Goal: Task Accomplishment & Management: Manage account settings

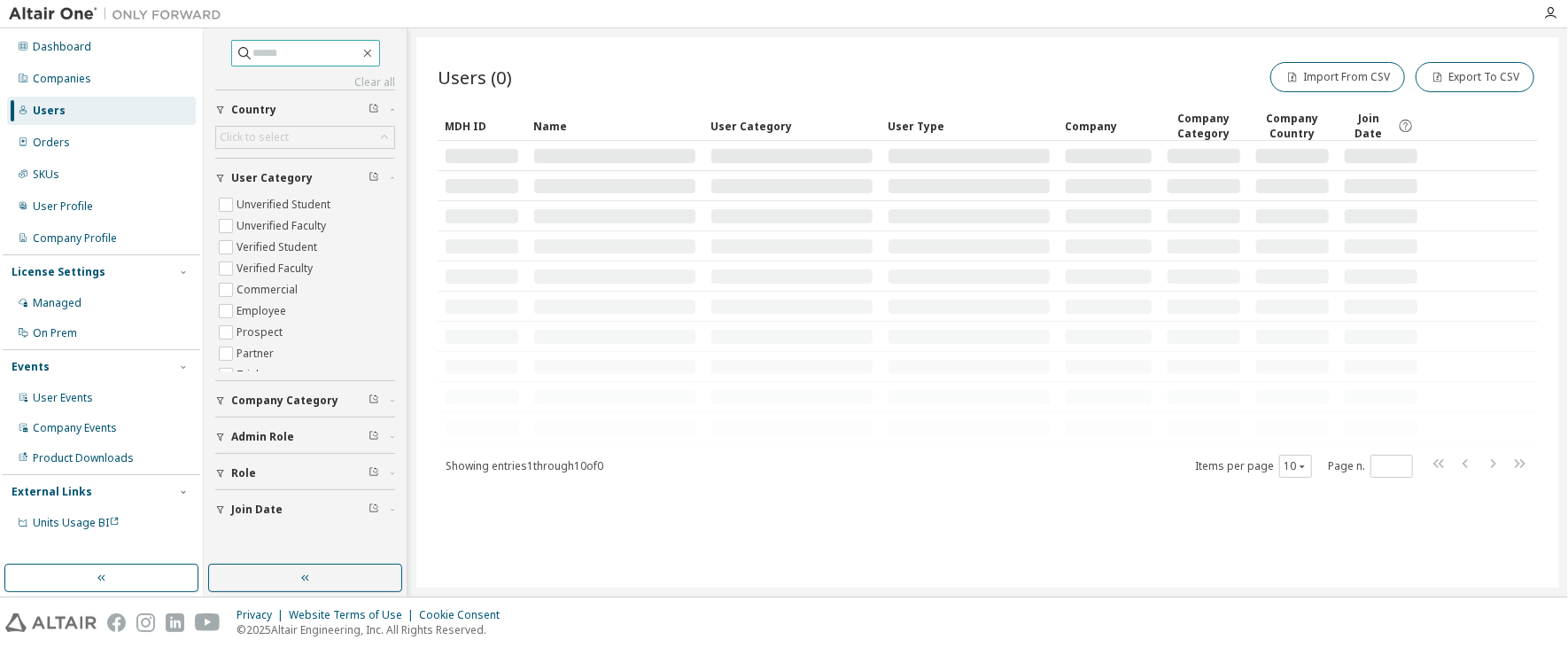
click at [263, 52] on input "text" at bounding box center [306, 53] width 106 height 18
paste input "**********"
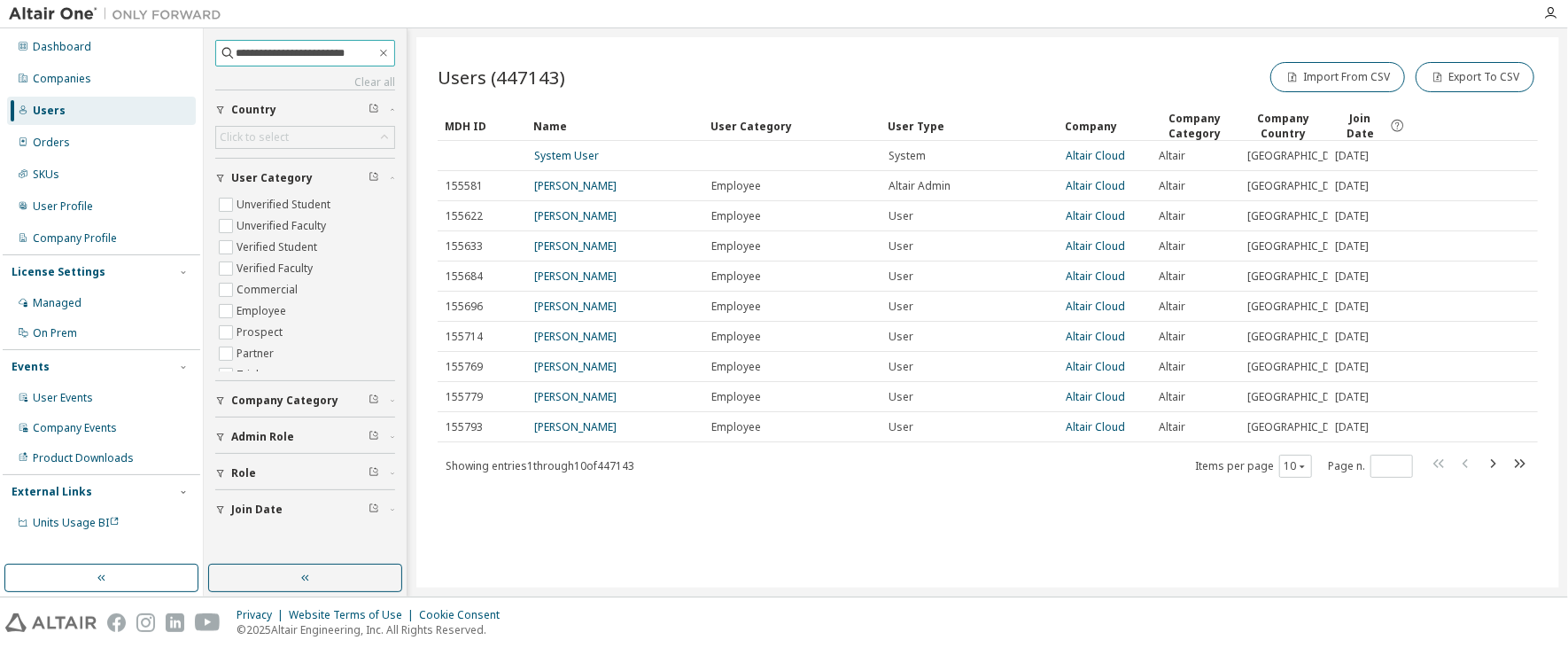
type input "**********"
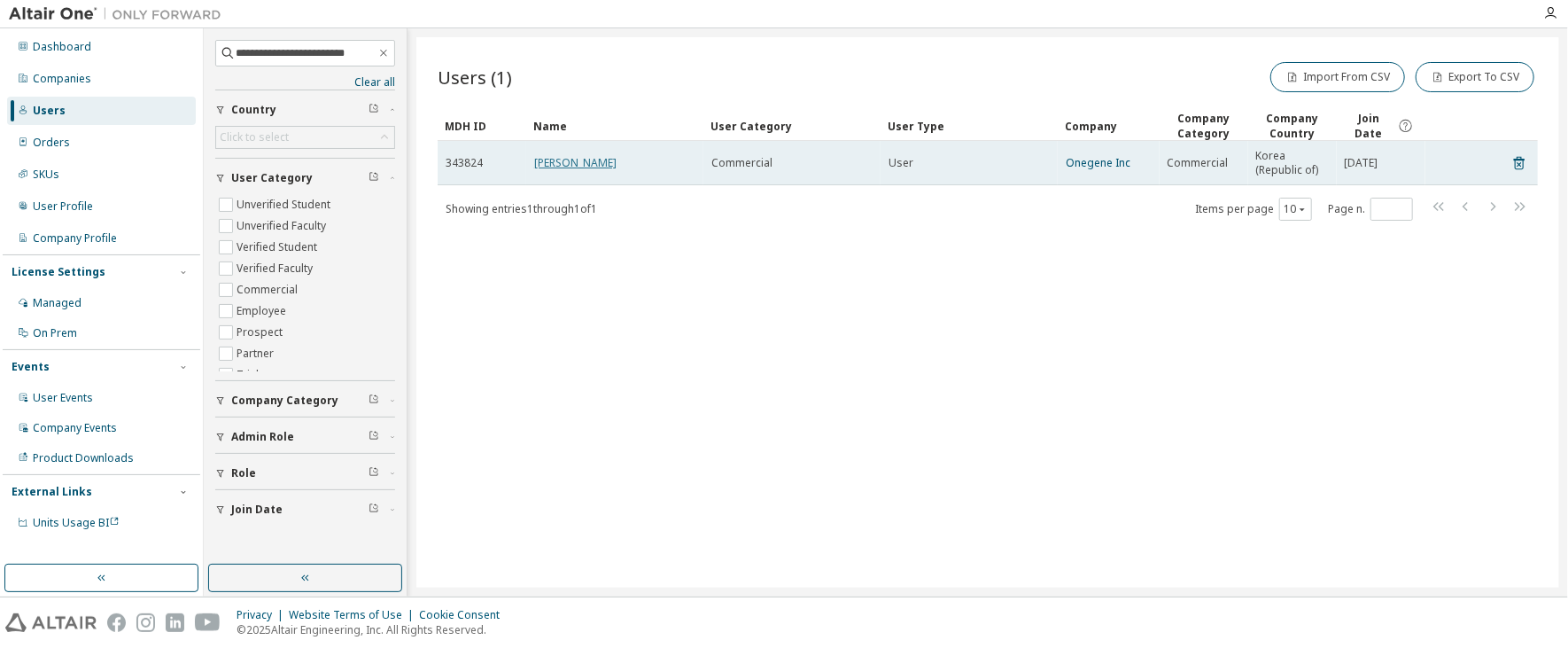
click at [571, 162] on link "Hyunchang Lee" at bounding box center [575, 162] width 82 height 15
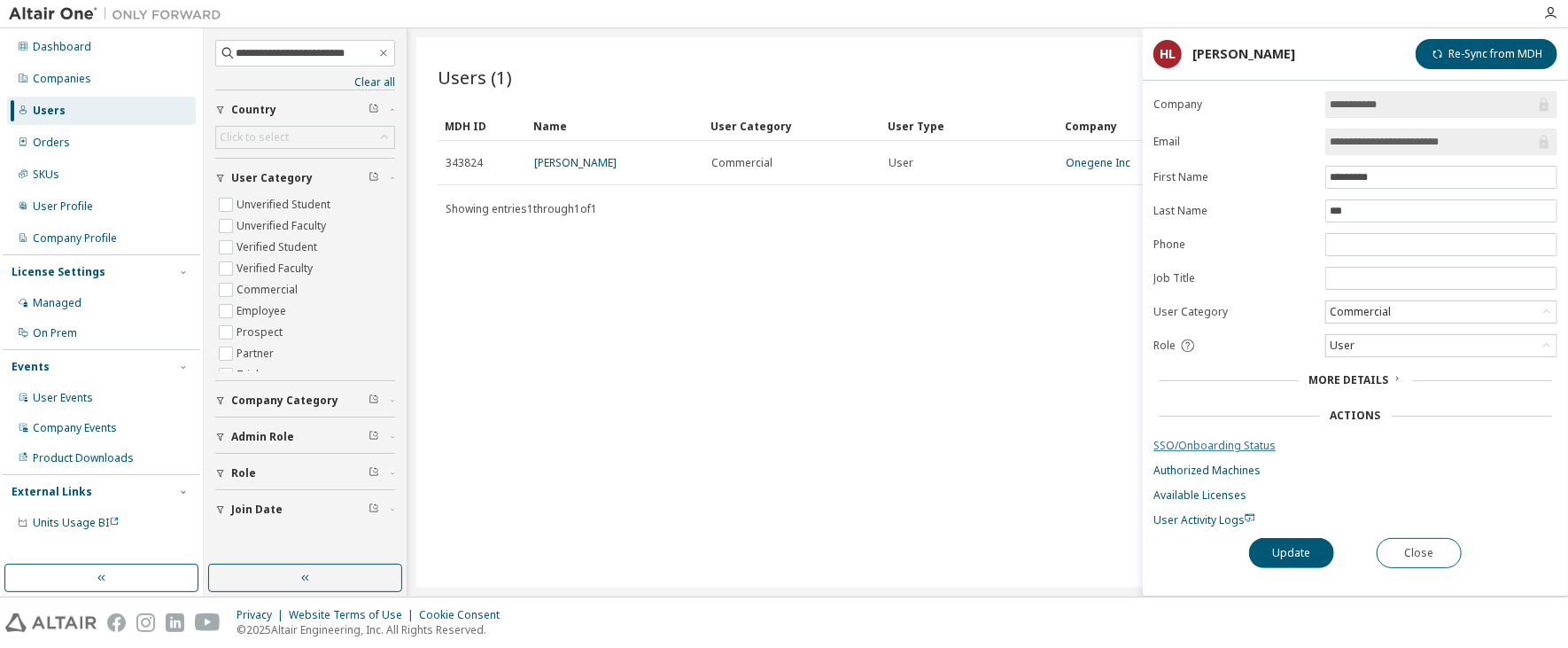
click at [1192, 440] on link "SSO/Onboarding Status" at bounding box center [1355, 446] width 404 height 14
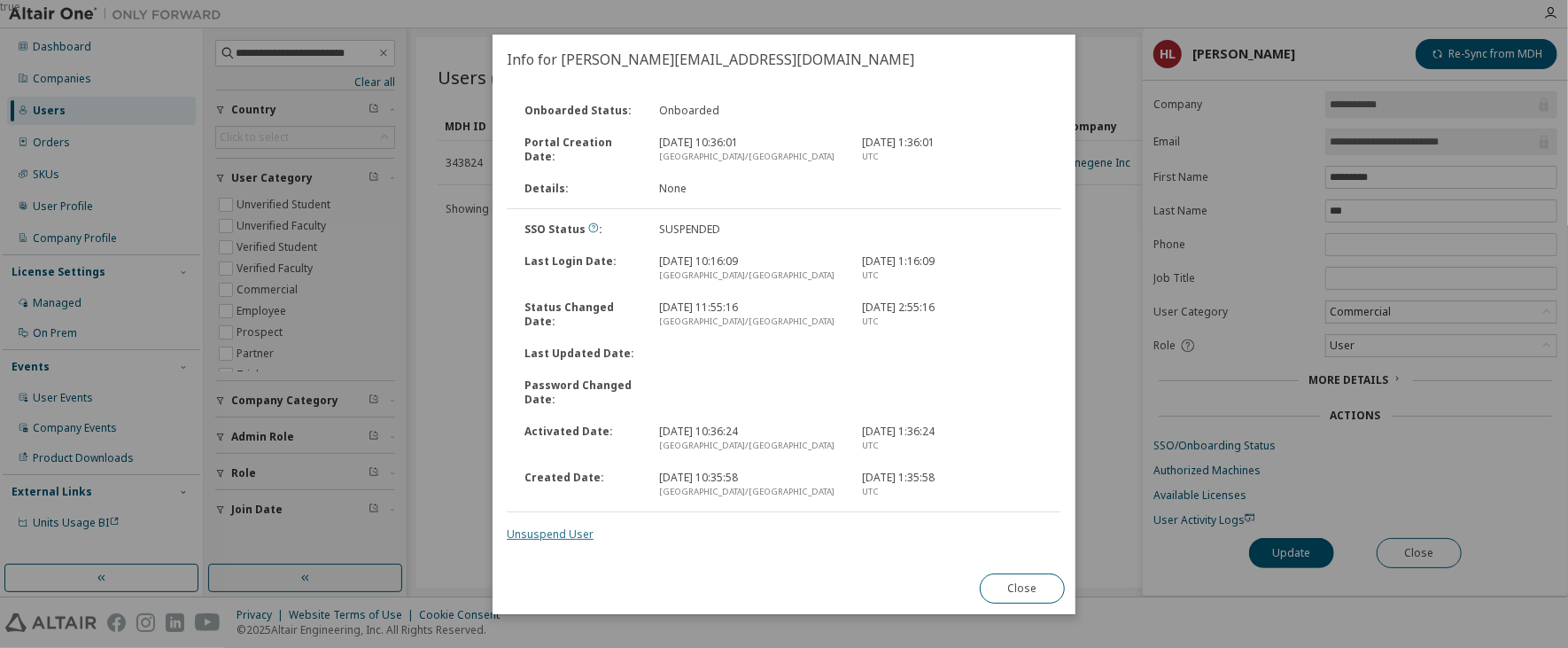
click at [559, 529] on link "Unsuspend User" at bounding box center [550, 533] width 86 height 15
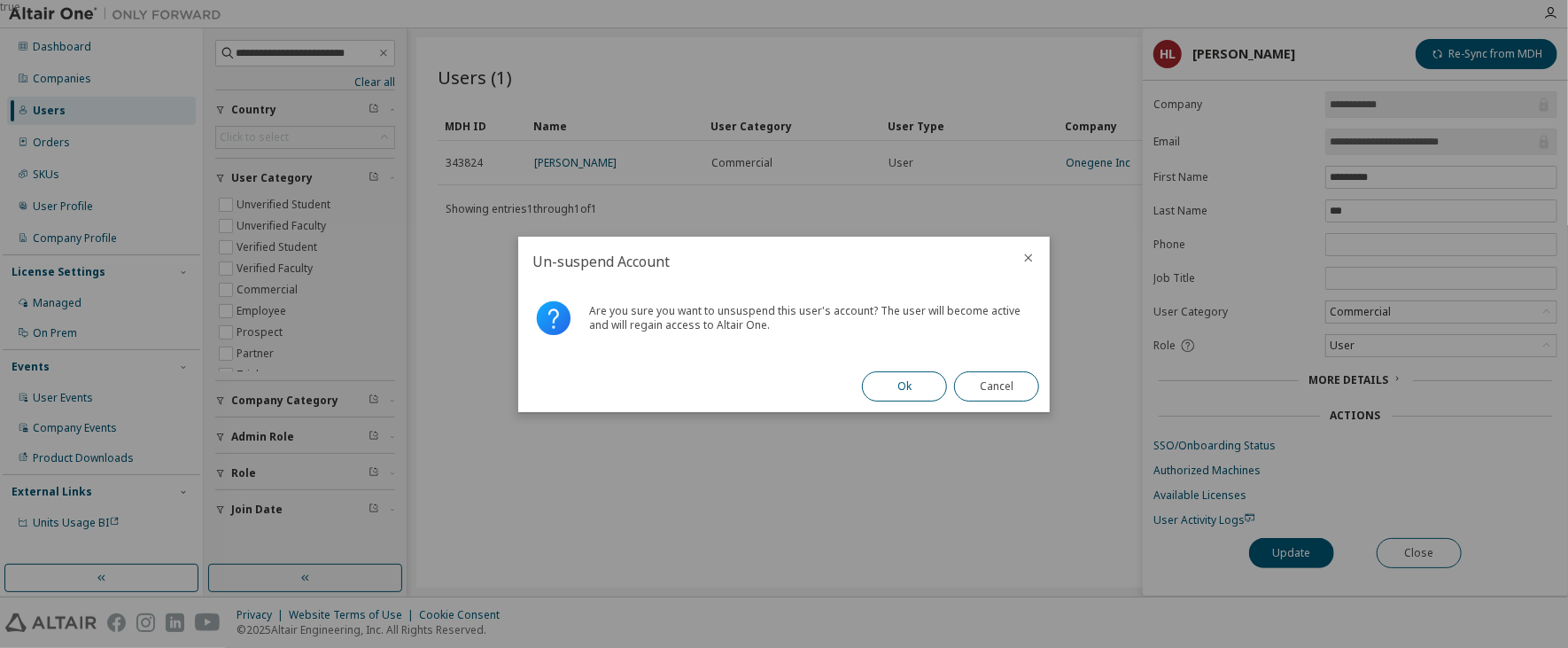
click at [883, 391] on button "Ok" at bounding box center [904, 386] width 85 height 30
click at [1018, 386] on button "Close" at bounding box center [997, 386] width 85 height 30
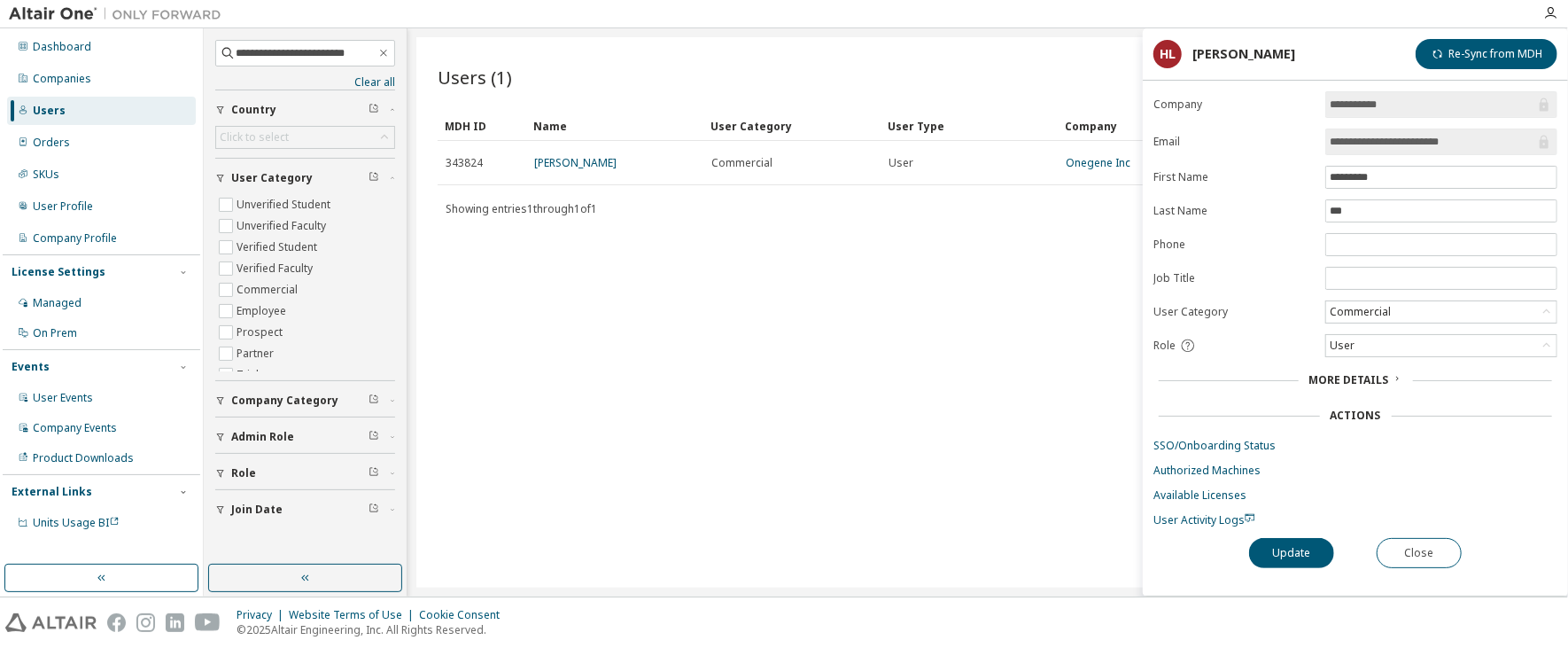
click at [1188, 431] on form "**********" at bounding box center [1355, 309] width 404 height 436
click at [1189, 442] on link "SSO/Onboarding Status" at bounding box center [1355, 446] width 404 height 14
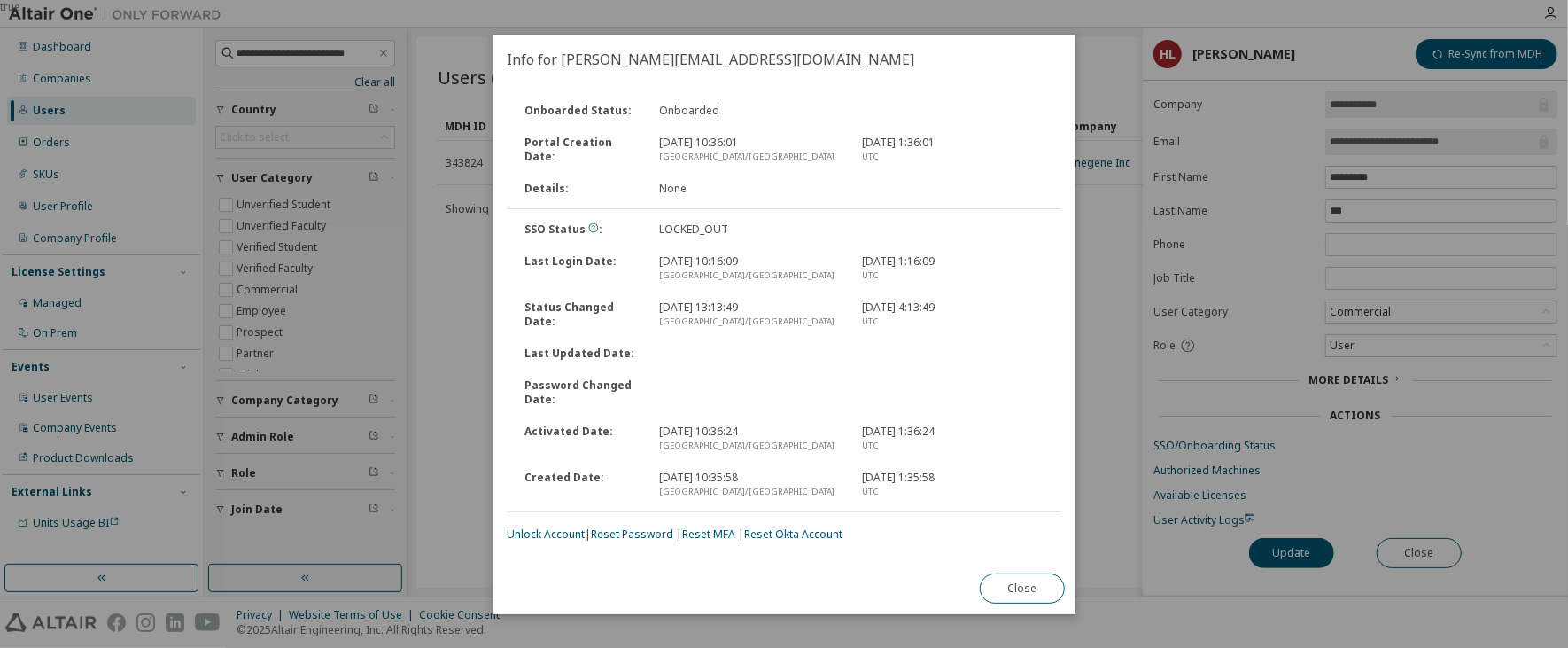
click at [582, 540] on div "Unlock Account | Reset Password | Reset MFA | Reset Okta Account" at bounding box center [784, 534] width 555 height 14
click at [576, 535] on link "Unlock Account" at bounding box center [545, 533] width 78 height 15
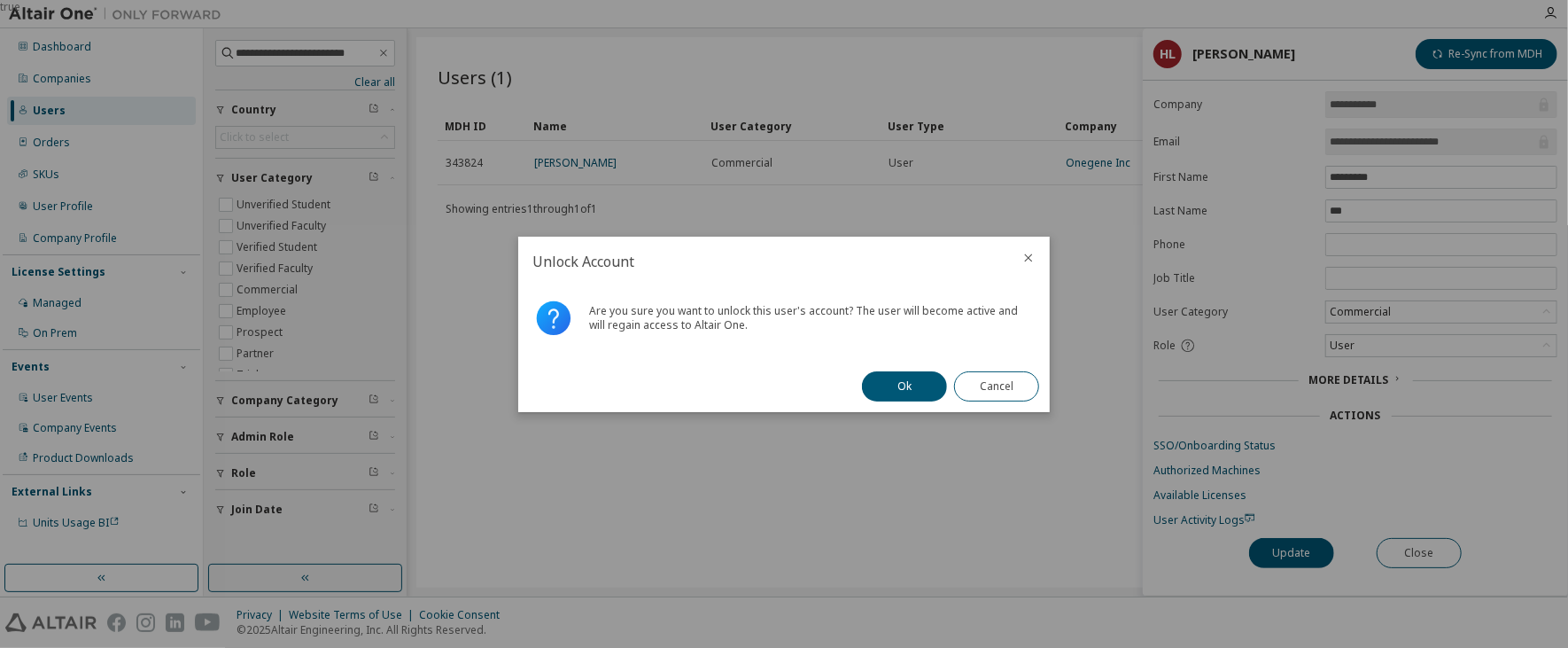
click at [918, 357] on div "Are you sure you want to unlock this user's account? The user will become activ…" at bounding box center [784, 323] width 531 height 75
click at [922, 394] on button "Ok" at bounding box center [904, 386] width 85 height 30
click at [1010, 374] on button "Close" at bounding box center [997, 386] width 85 height 30
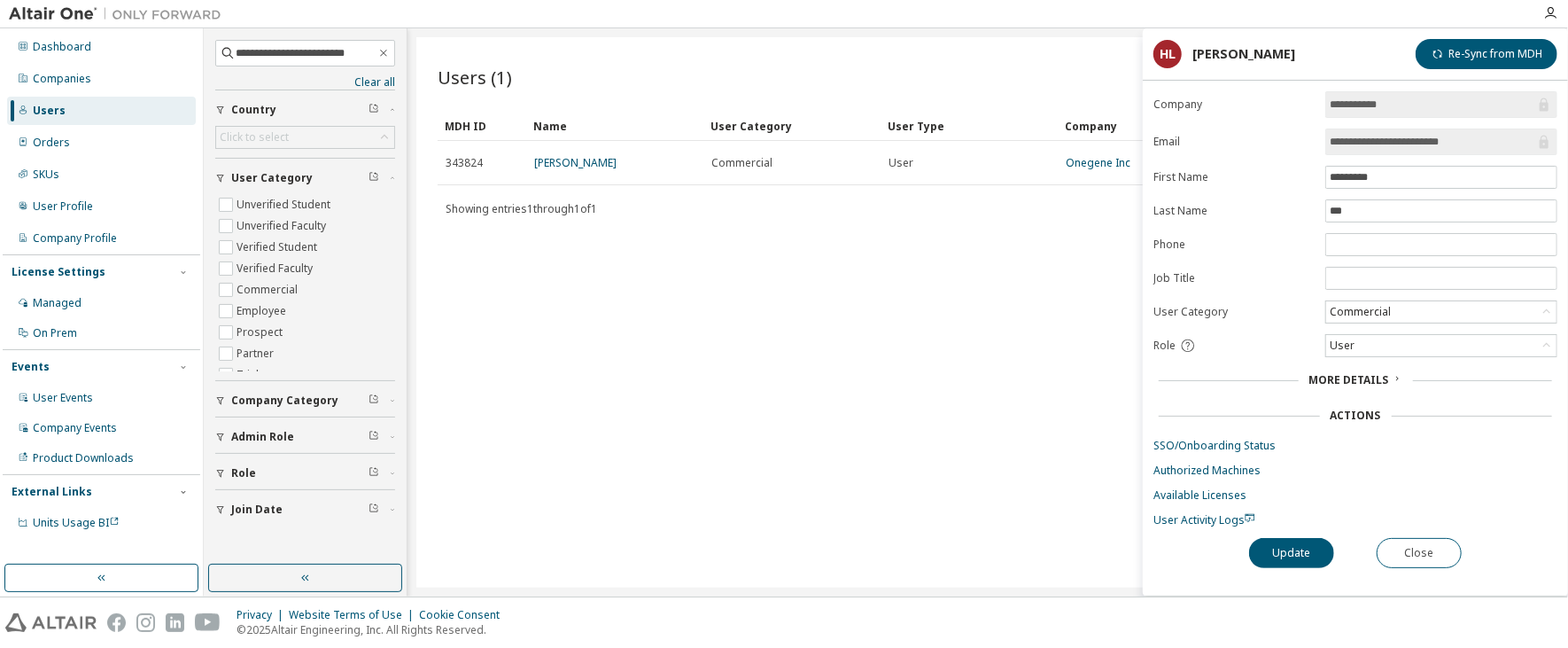
click at [1223, 439] on link "SSO/Onboarding Status" at bounding box center [1355, 446] width 404 height 14
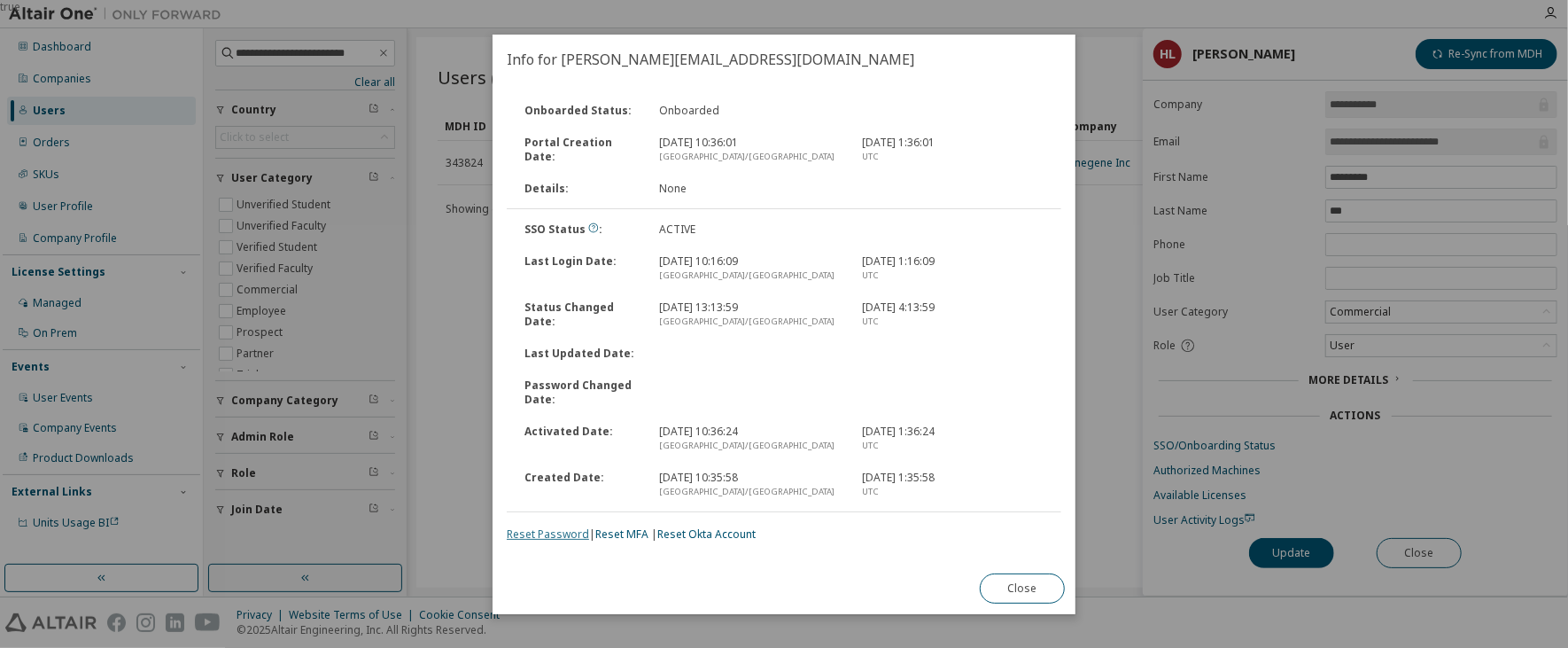
click at [565, 531] on link "Reset Password" at bounding box center [548, 533] width 82 height 15
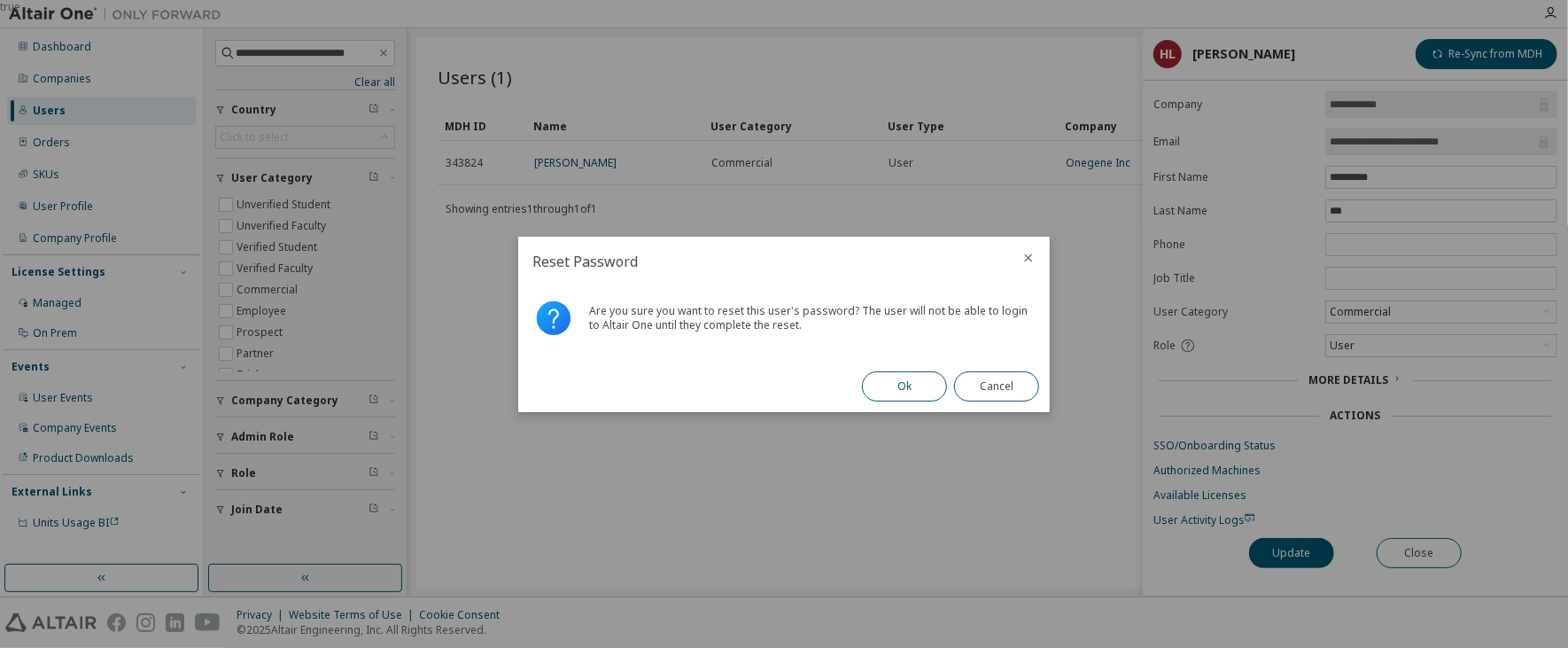
click at [919, 389] on button "Ok" at bounding box center [904, 386] width 85 height 30
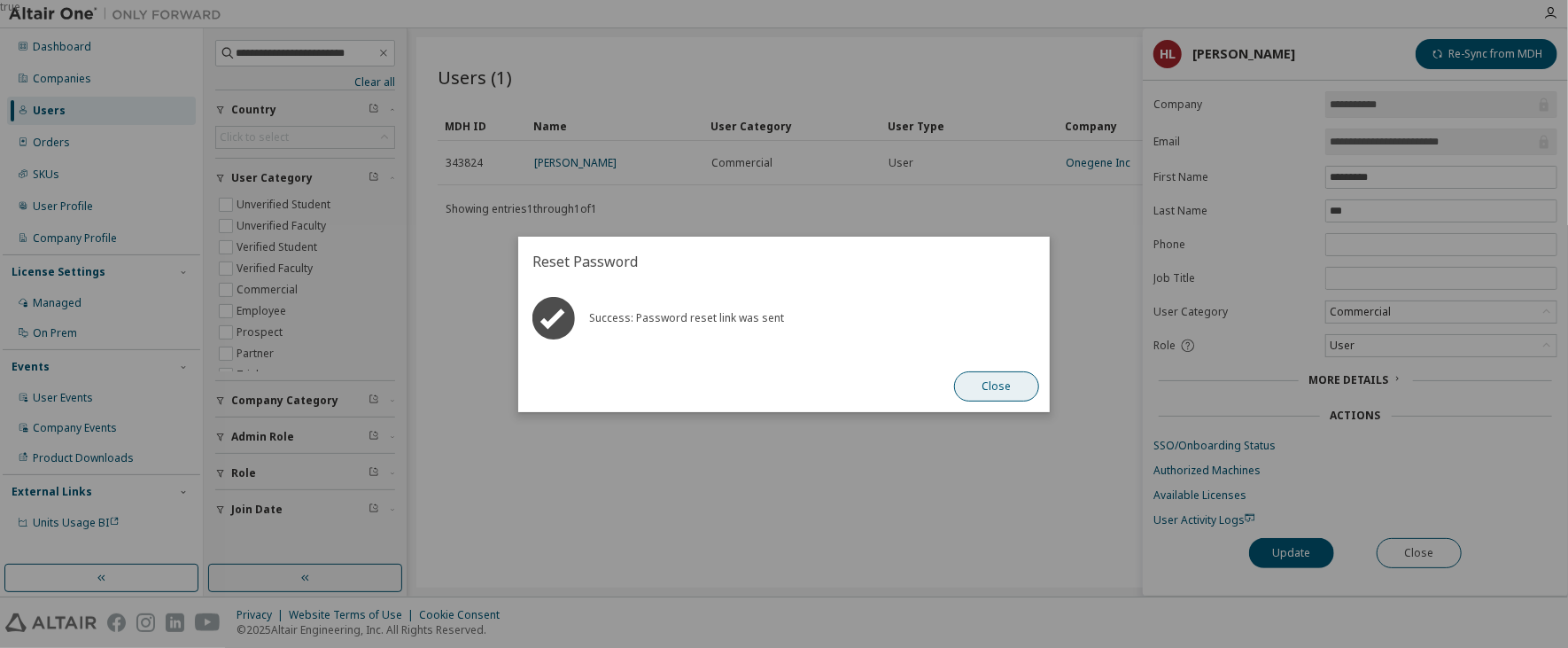
click at [1031, 393] on button "Close" at bounding box center [997, 386] width 85 height 30
